Goal: Task Accomplishment & Management: Manage account settings

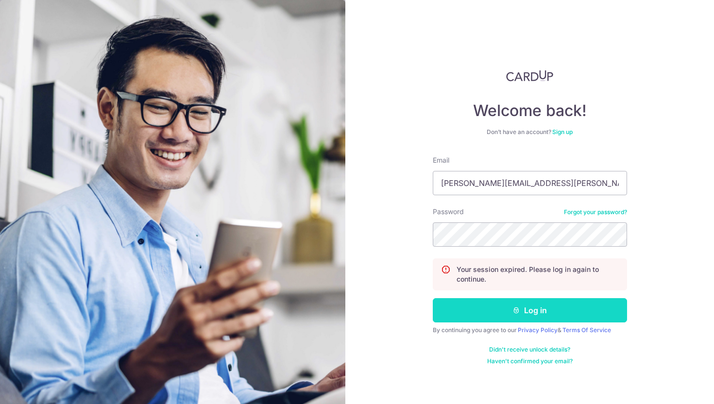
click at [502, 301] on button "Log in" at bounding box center [529, 310] width 194 height 24
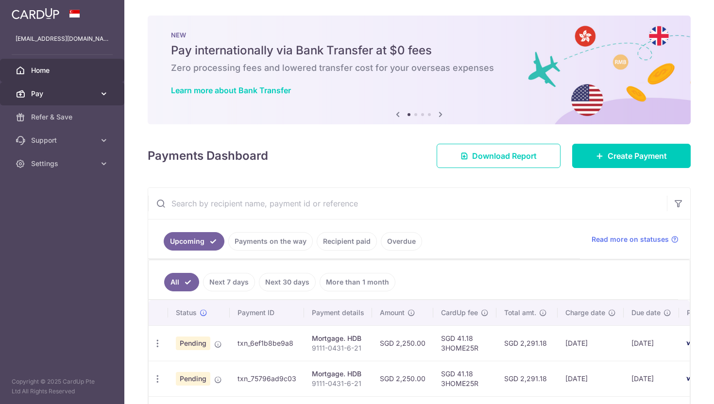
click at [87, 89] on span "Pay" at bounding box center [63, 94] width 64 height 10
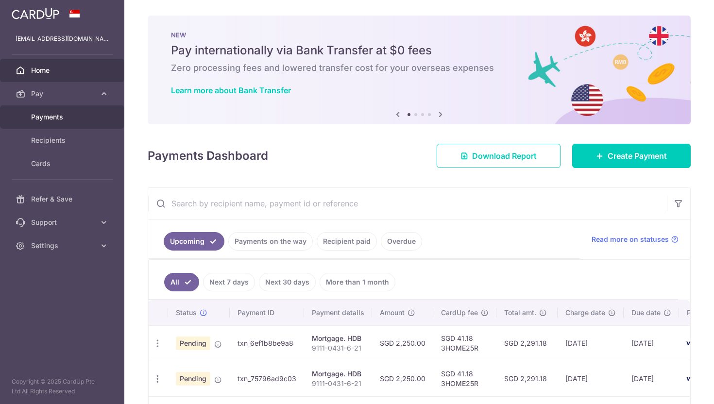
click at [80, 119] on span "Payments" at bounding box center [63, 117] width 64 height 10
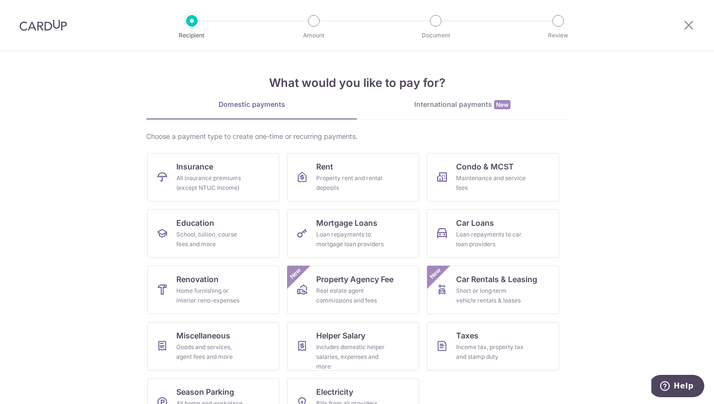
click at [34, 15] on div at bounding box center [43, 25] width 86 height 50
click at [692, 25] on icon at bounding box center [688, 25] width 12 height 12
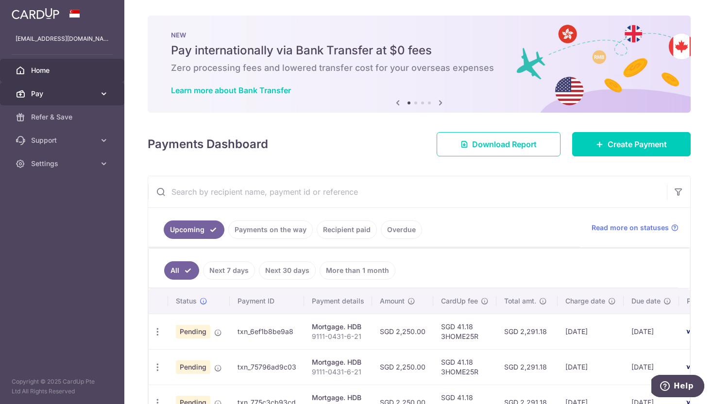
click at [83, 95] on span "Pay" at bounding box center [63, 94] width 64 height 10
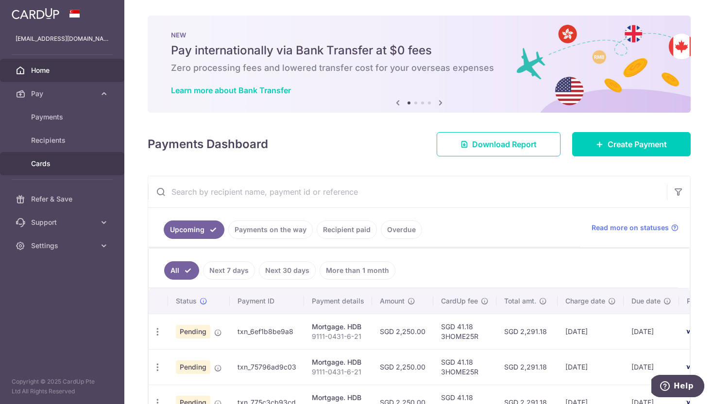
click at [60, 168] on span "Cards" at bounding box center [63, 164] width 64 height 10
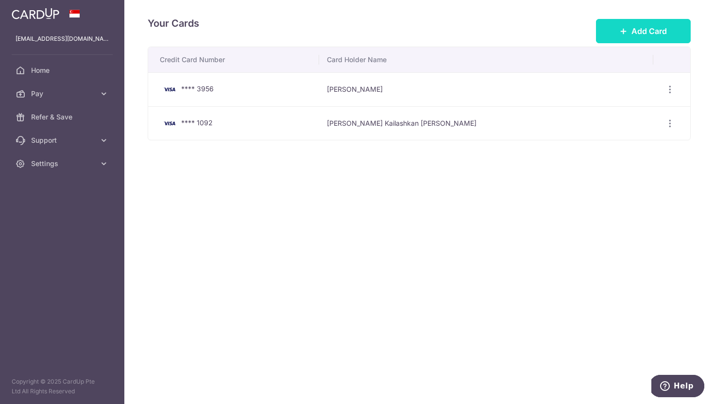
click at [608, 25] on button "Add Card" at bounding box center [643, 31] width 95 height 24
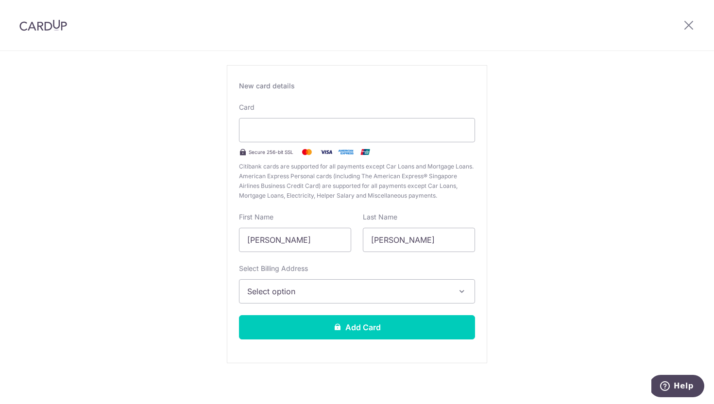
scroll to position [55, 0]
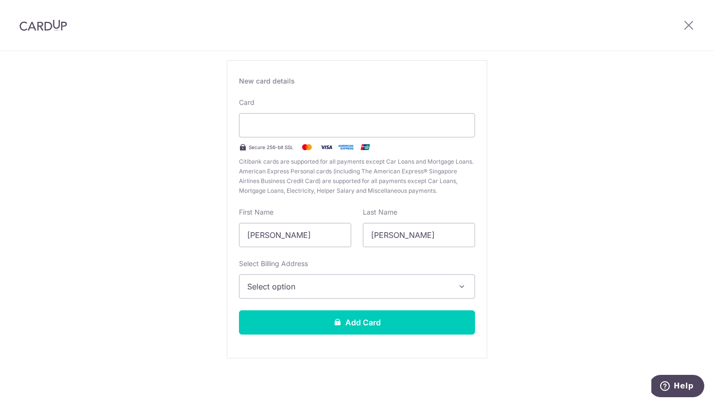
click at [334, 279] on button "Select option" at bounding box center [357, 286] width 236 height 24
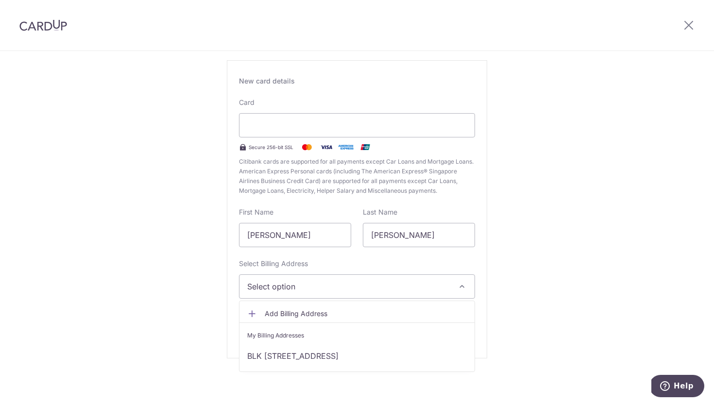
click at [525, 310] on div "New Card Details New card details Card Secure 256-bit SSL Citibank cards are su…" at bounding box center [357, 200] width 714 height 408
